Goal: Communication & Community: Connect with others

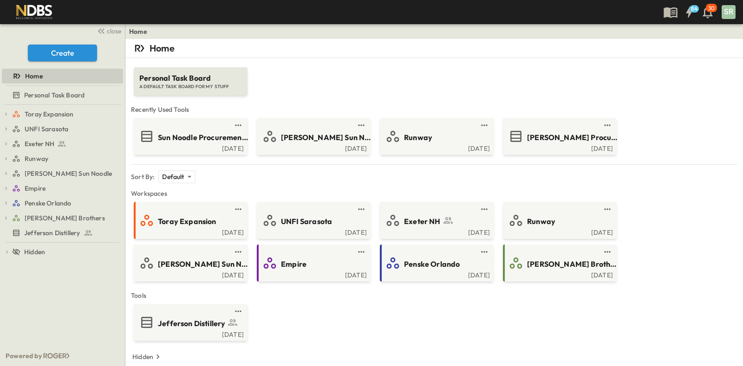
click at [300, 321] on div "Jefferson Distillery [DATE]" at bounding box center [434, 322] width 604 height 37
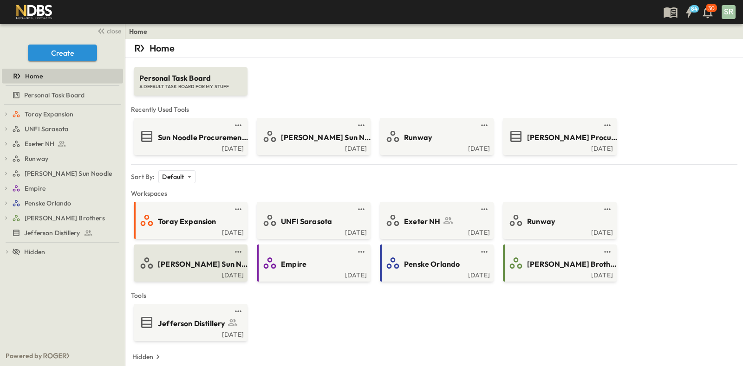
click at [195, 256] on div "[PERSON_NAME] Sun Noodle" at bounding box center [189, 263] width 101 height 15
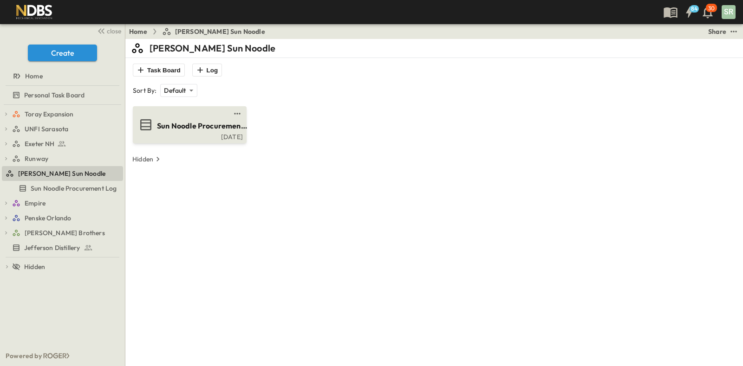
click at [187, 132] on div "[DATE]" at bounding box center [189, 135] width 108 height 7
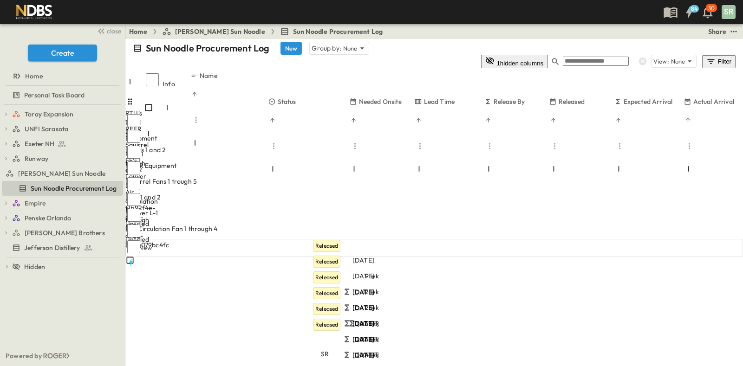
scroll to position [0, 77]
